Goal: Task Accomplishment & Management: Manage account settings

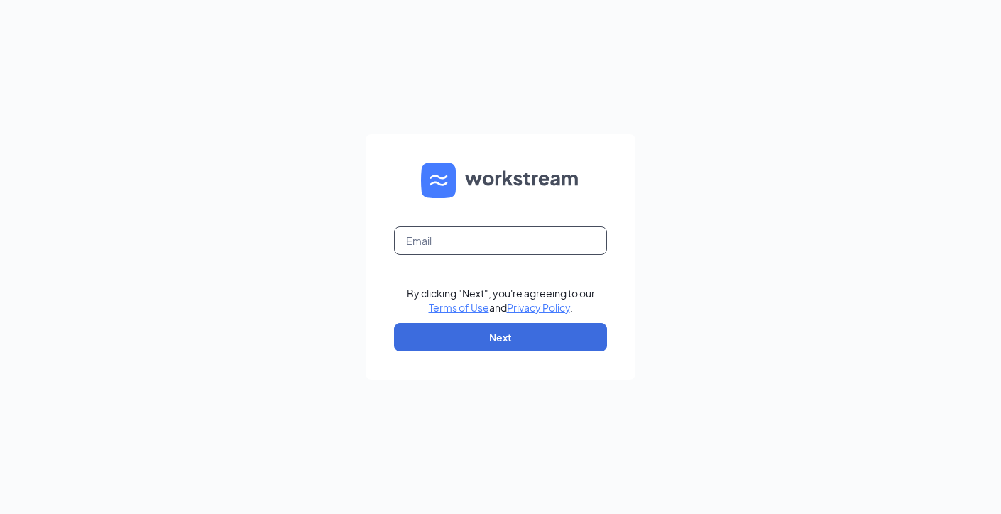
click at [469, 239] on input "text" at bounding box center [500, 241] width 213 height 28
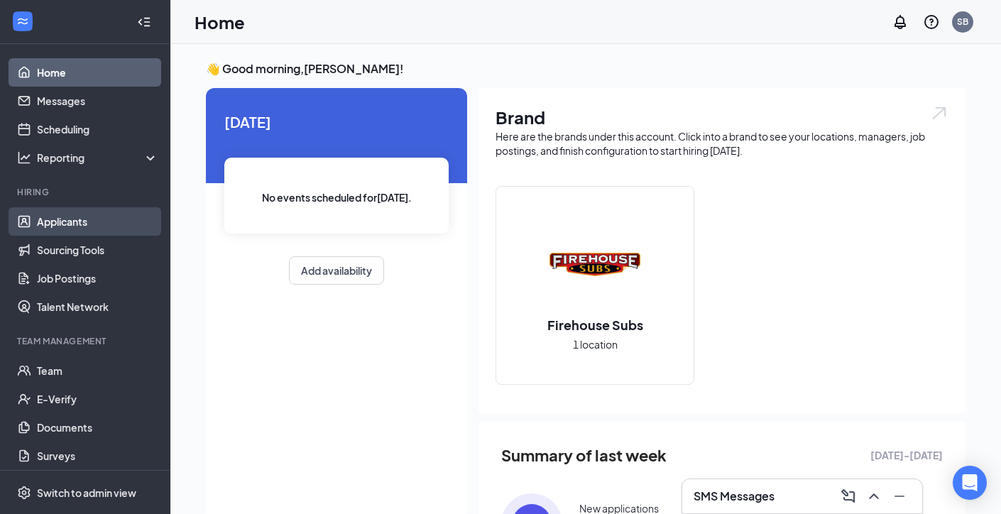
click at [91, 227] on link "Applicants" at bounding box center [97, 221] width 121 height 28
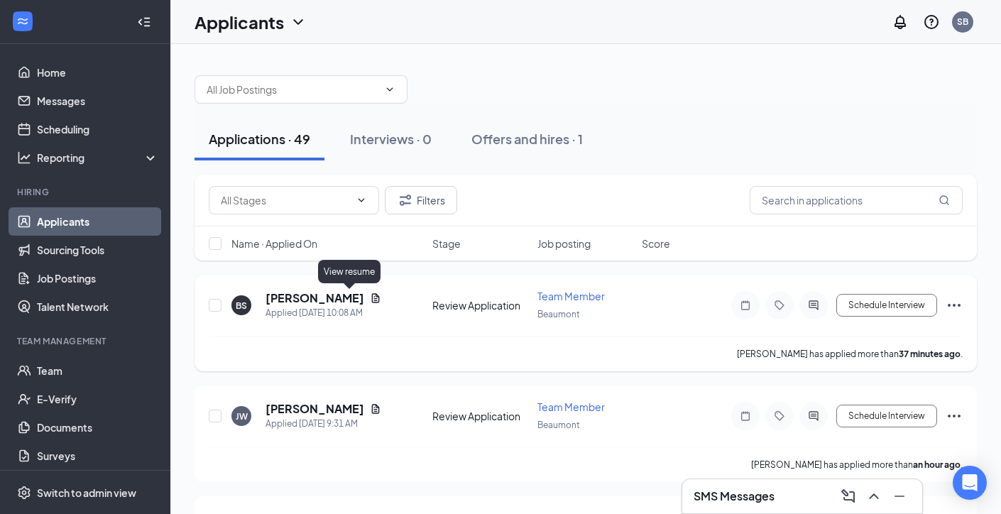
click at [370, 301] on icon "Document" at bounding box center [375, 298] width 11 height 11
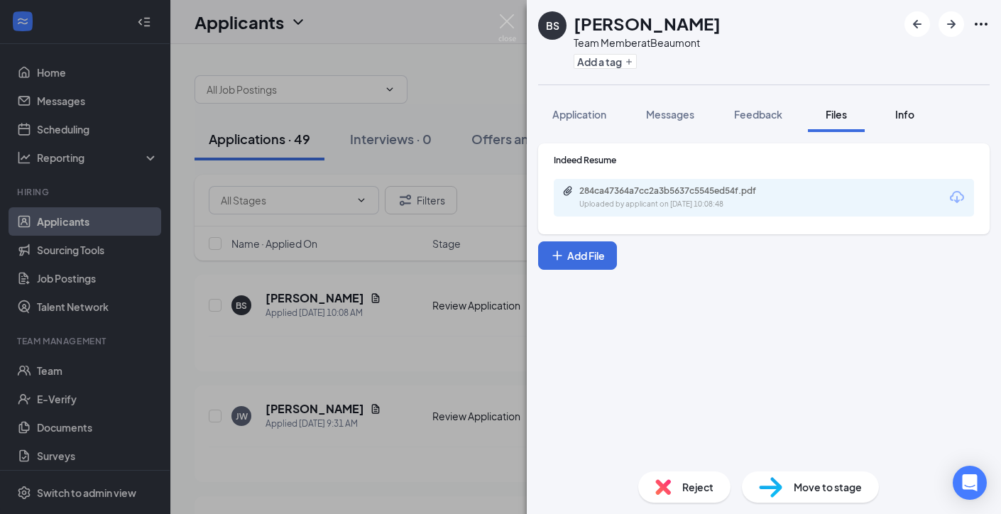
click at [911, 114] on span "Info" at bounding box center [905, 114] width 19 height 13
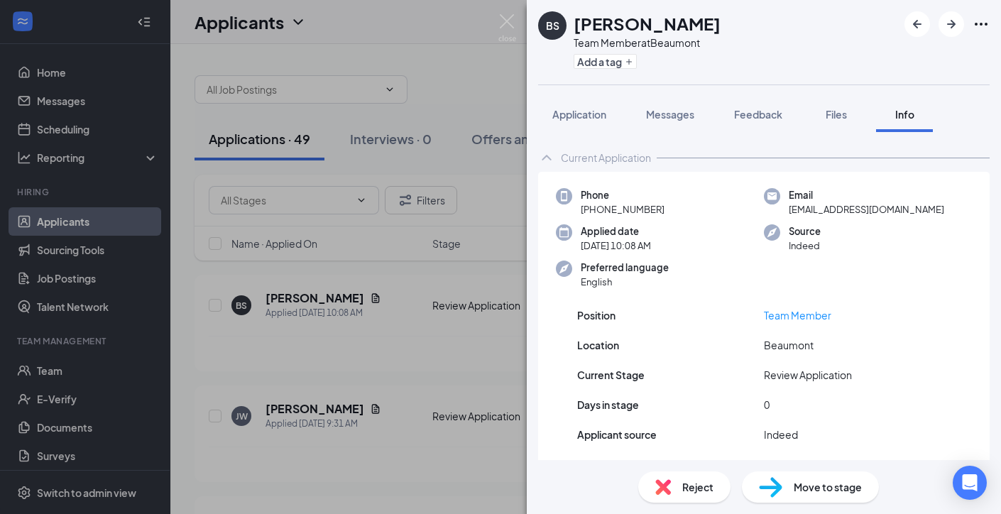
click at [491, 19] on div "BS [PERSON_NAME] Team Member at Beaumont Add a tag Application Messages Feedbac…" at bounding box center [500, 257] width 1001 height 514
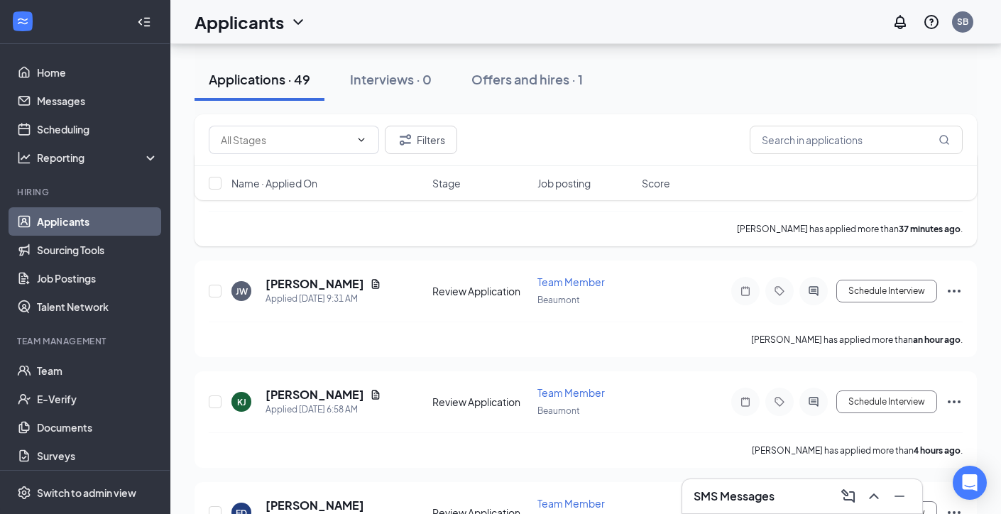
scroll to position [126, 0]
click at [305, 388] on h5 "Kiana Johnson" at bounding box center [315, 394] width 99 height 16
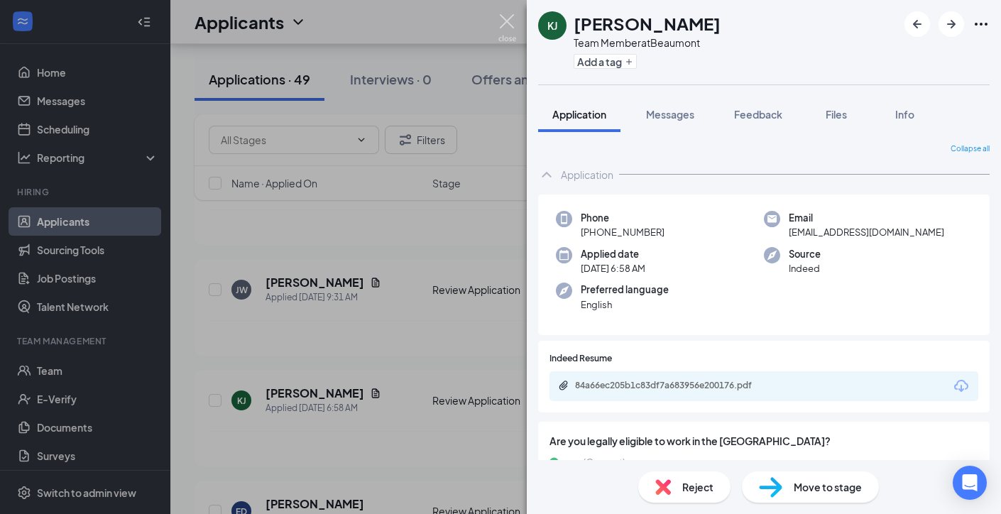
click at [512, 25] on img at bounding box center [508, 28] width 18 height 28
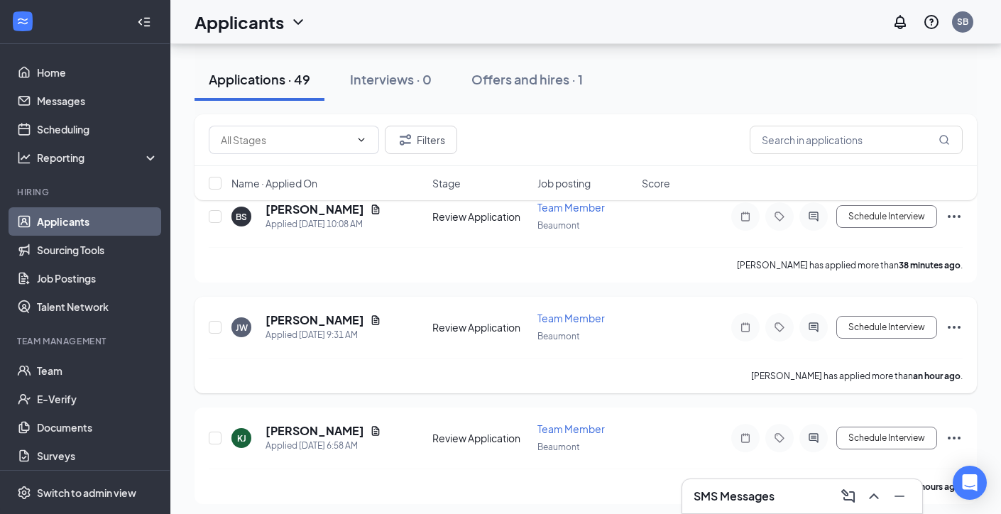
scroll to position [85, 0]
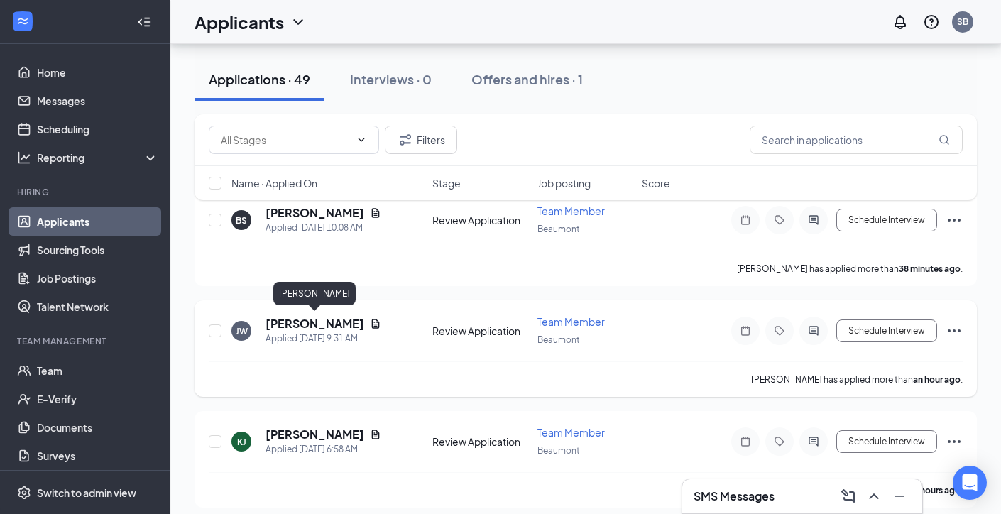
click at [337, 321] on h5 "Jermijay Williams" at bounding box center [315, 324] width 99 height 16
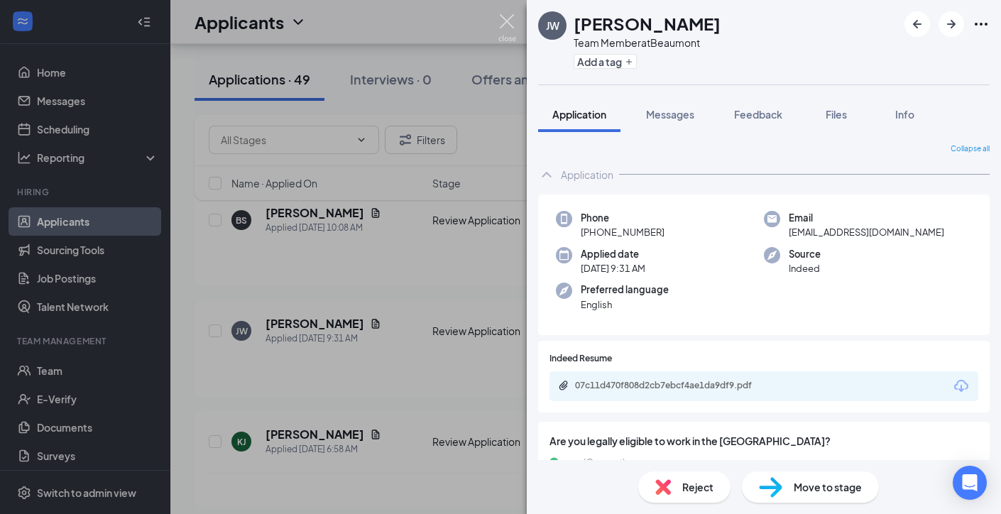
click at [504, 23] on img at bounding box center [508, 28] width 18 height 28
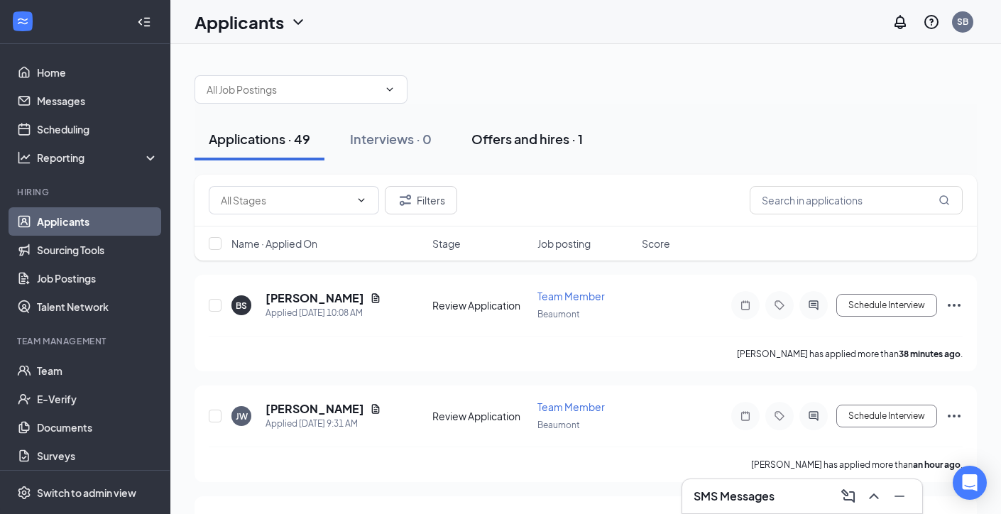
click at [521, 145] on div "Offers and hires · 1" at bounding box center [528, 139] width 112 height 18
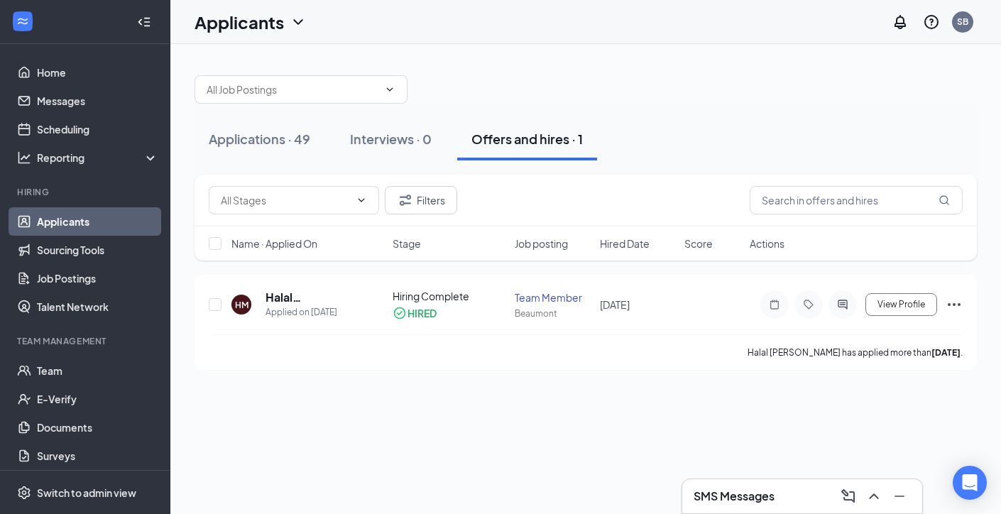
click at [393, 162] on div "Applications · 49 Interviews · 0 Offers and hires · 1" at bounding box center [586, 139] width 783 height 71
click at [386, 143] on div "Interviews · 0" at bounding box center [391, 139] width 82 height 18
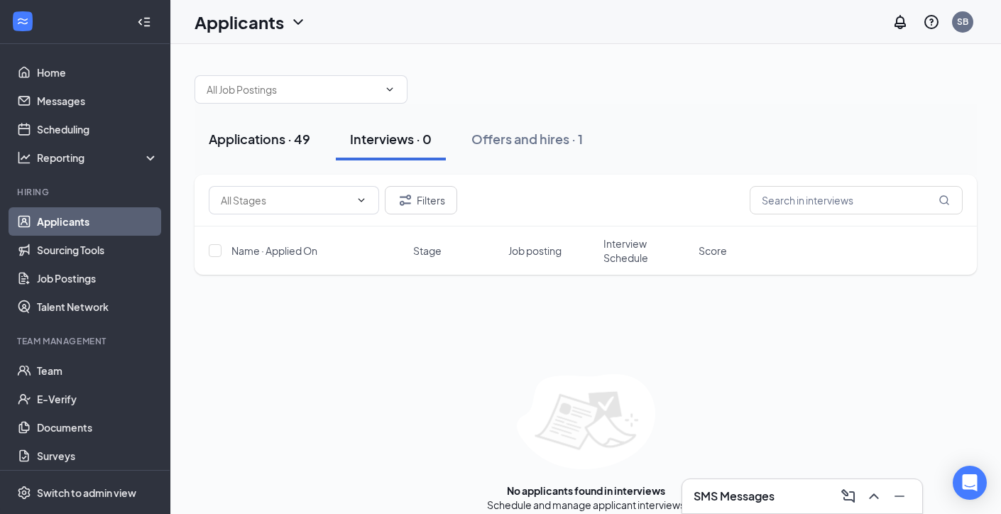
click at [260, 138] on div "Applications · 49" at bounding box center [260, 139] width 102 height 18
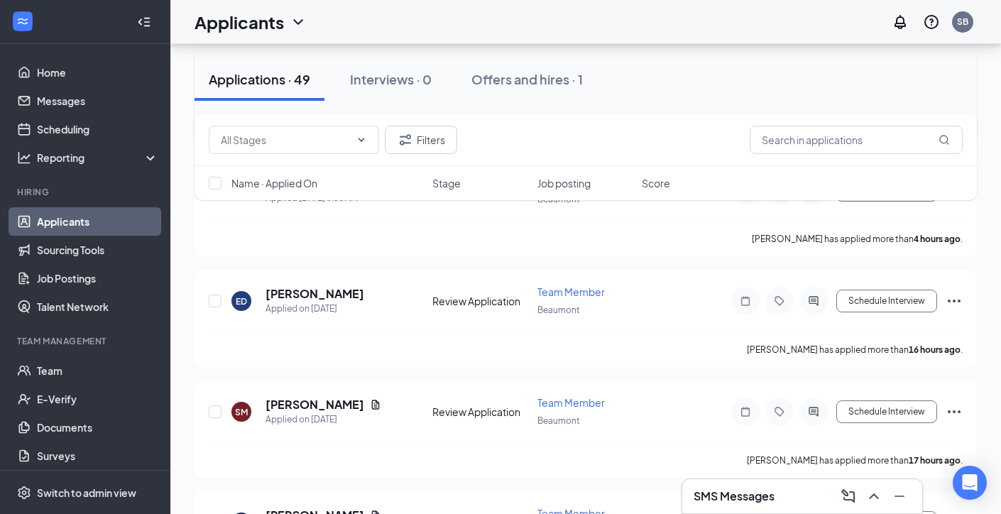
scroll to position [356, 0]
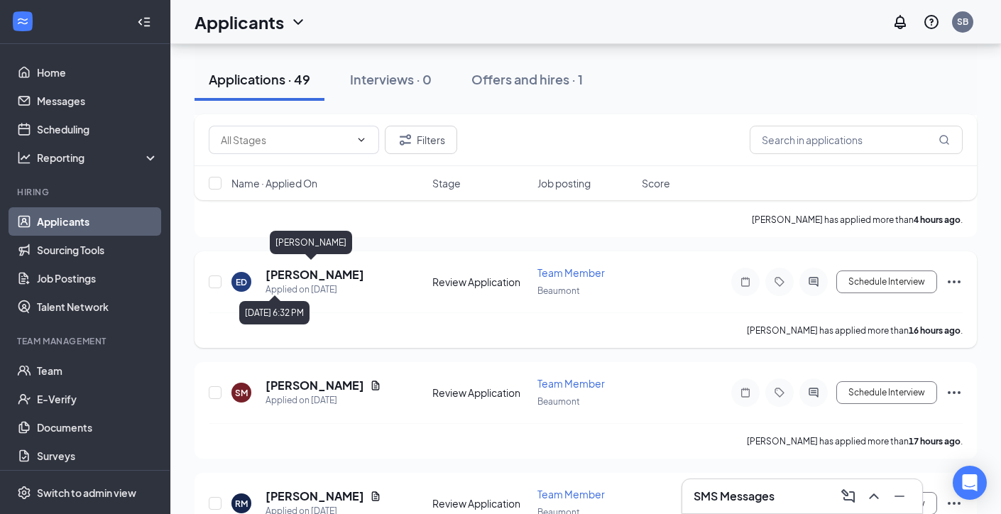
click at [308, 273] on h5 "Ealexis Davis" at bounding box center [315, 275] width 99 height 16
